Goal: Find specific page/section: Find specific page/section

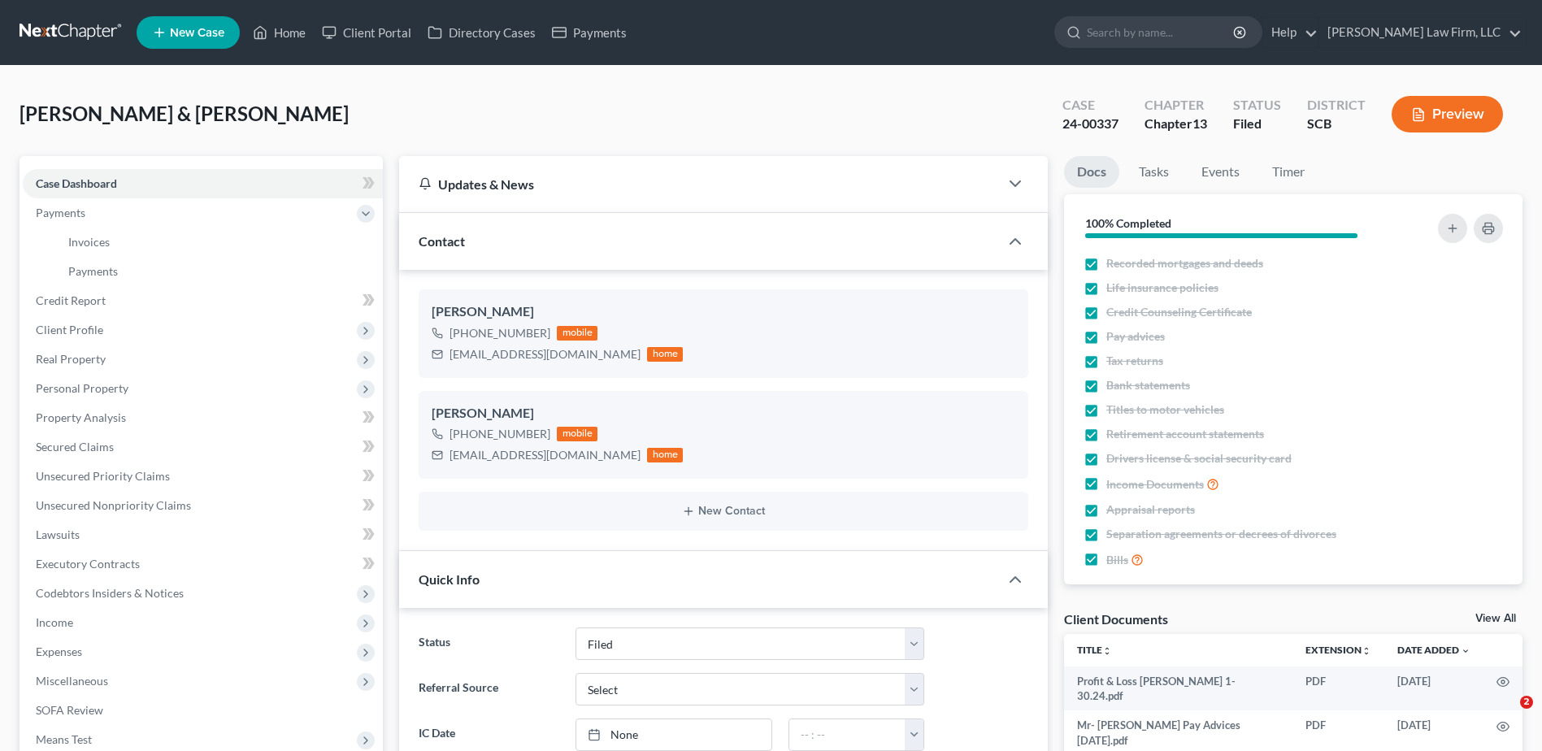
select select "2"
select select "3"
click at [37, 34] on link at bounding box center [72, 32] width 104 height 29
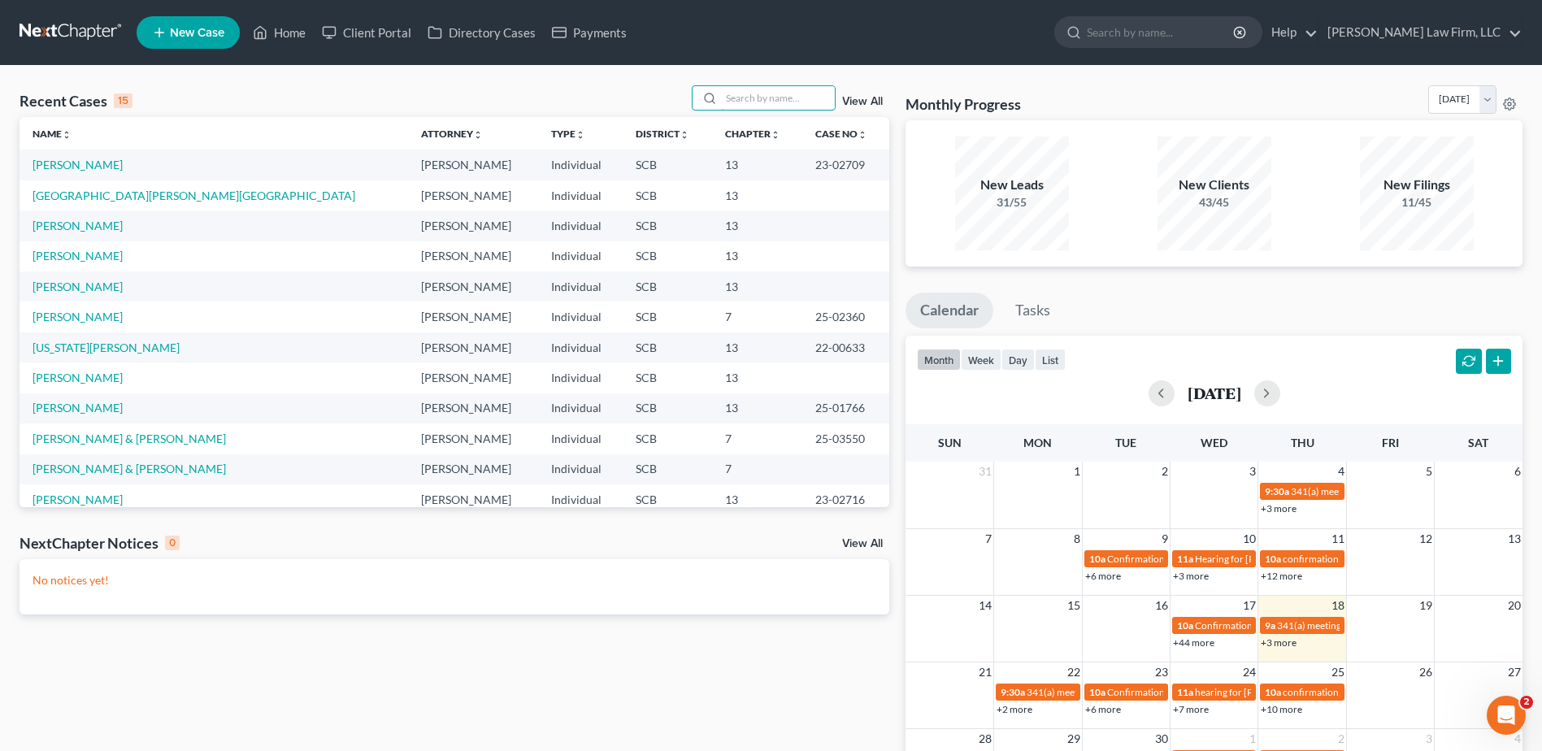
click at [818, 98] on input "search" at bounding box center [778, 98] width 114 height 24
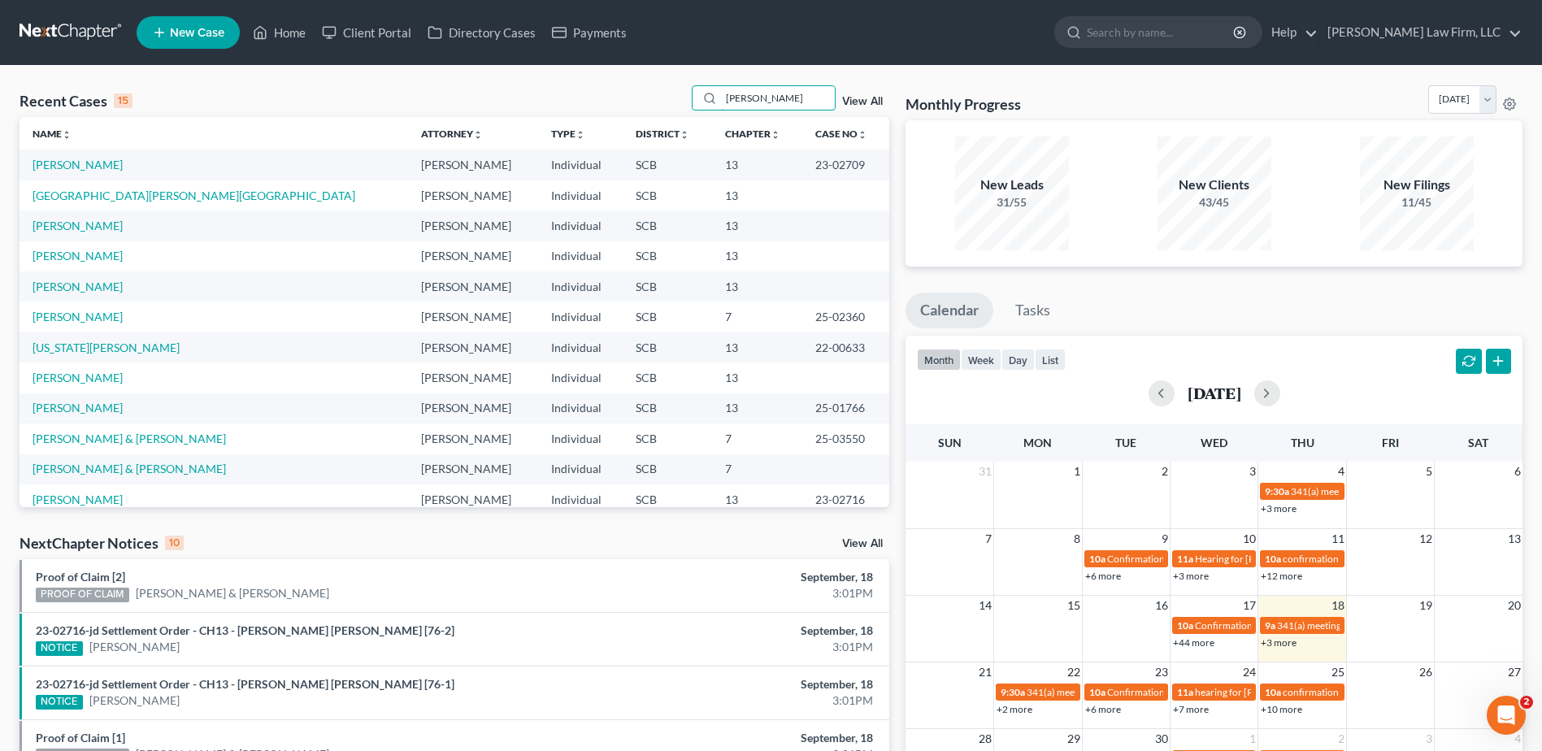
type input "[PERSON_NAME]"
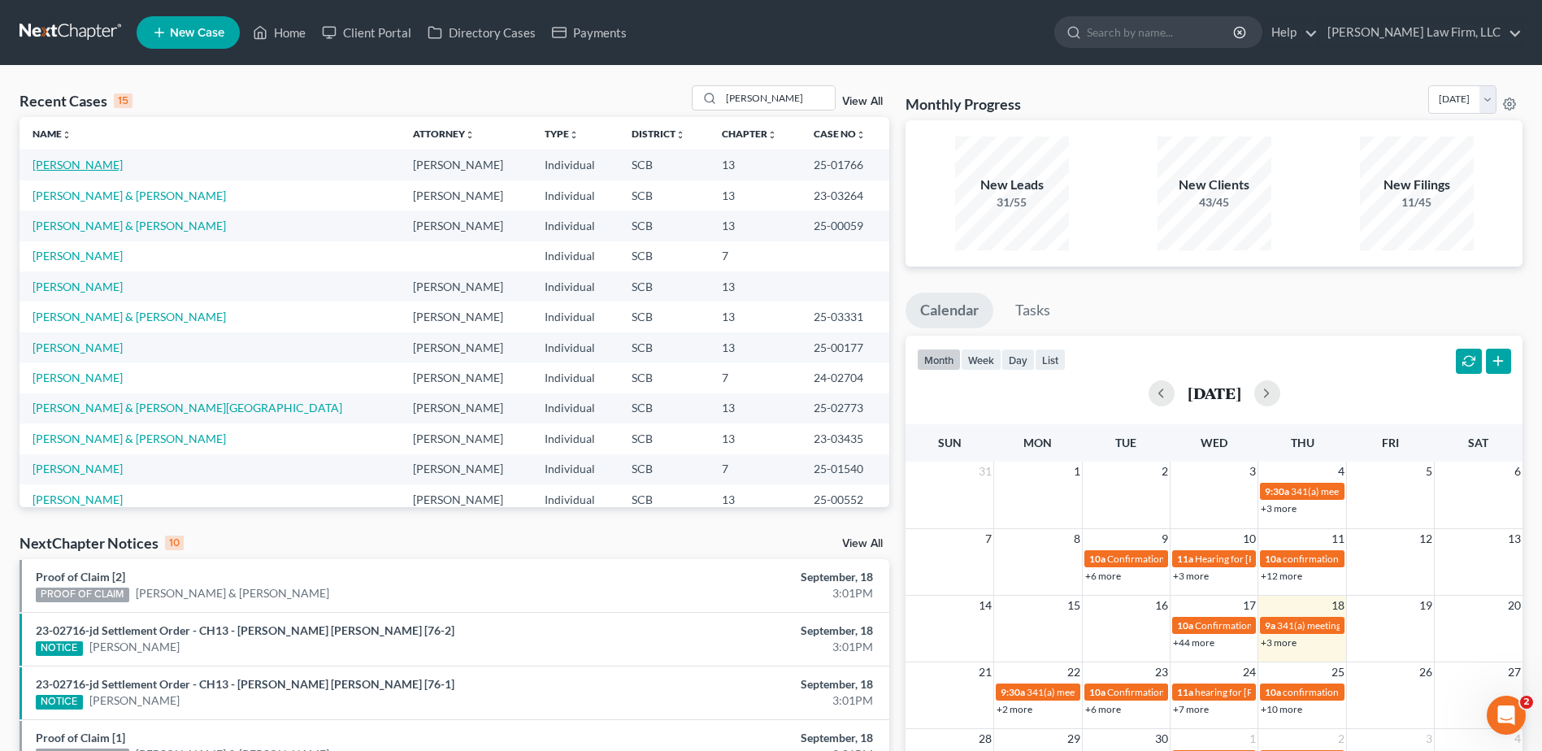
click at [87, 168] on link "[PERSON_NAME]" at bounding box center [78, 165] width 90 height 14
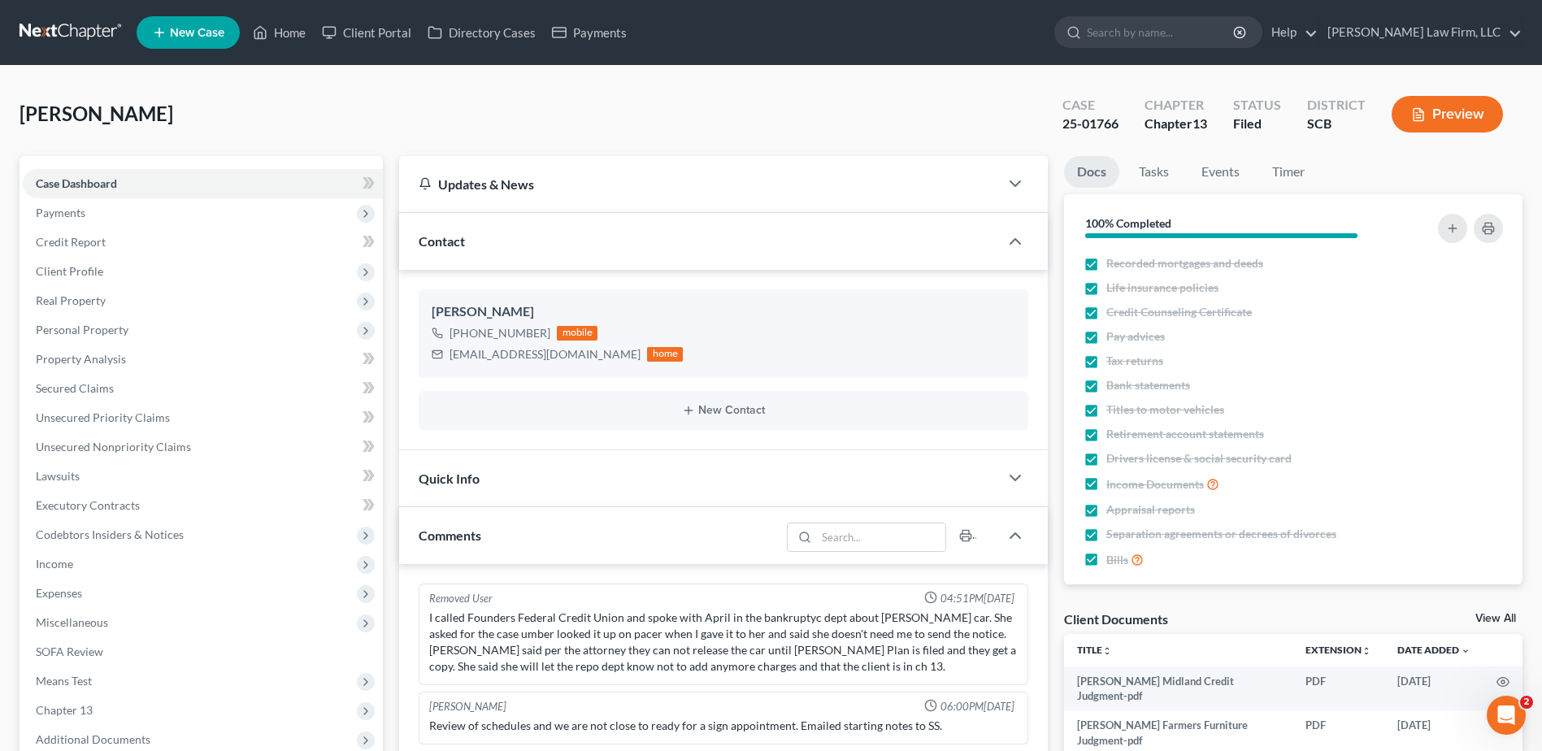
scroll to position [1600, 0]
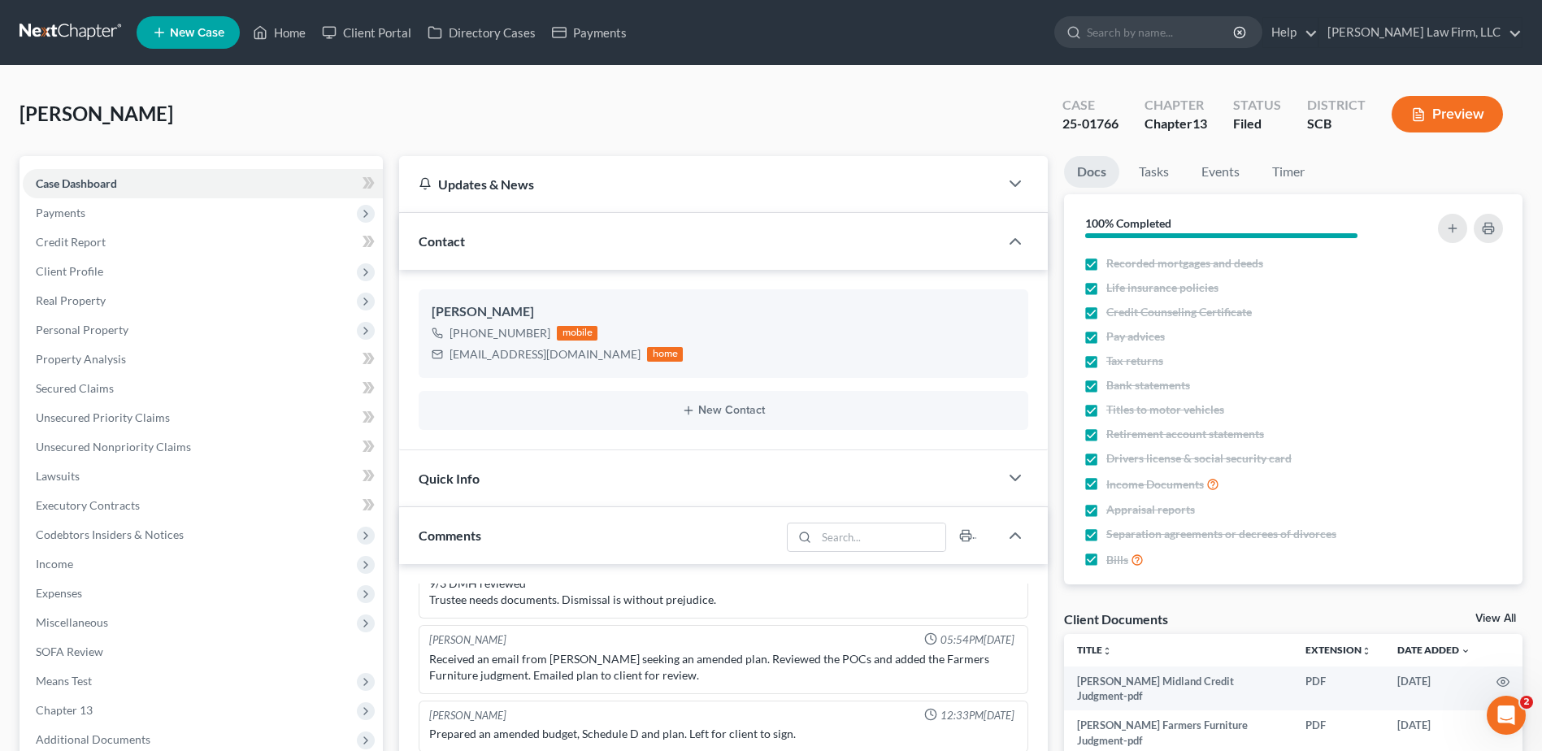
click at [67, 23] on link at bounding box center [72, 32] width 104 height 29
